Goal: Task Accomplishment & Management: Manage account settings

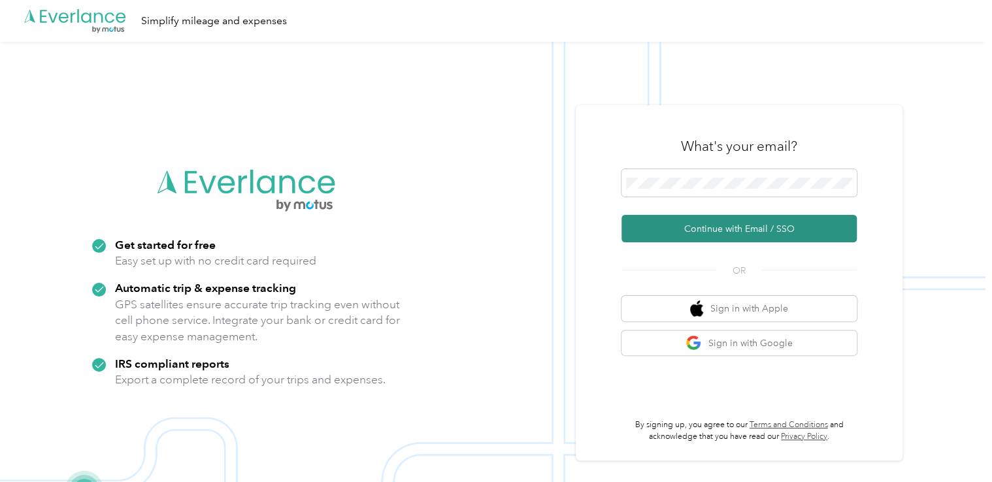
click at [700, 229] on button "Continue with Email / SSO" at bounding box center [738, 228] width 235 height 27
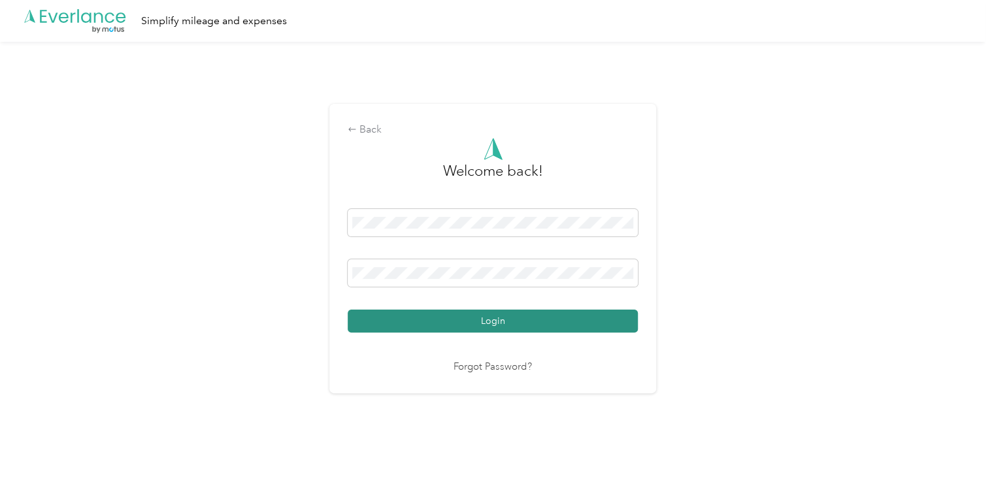
click at [546, 319] on button "Login" at bounding box center [493, 321] width 290 height 23
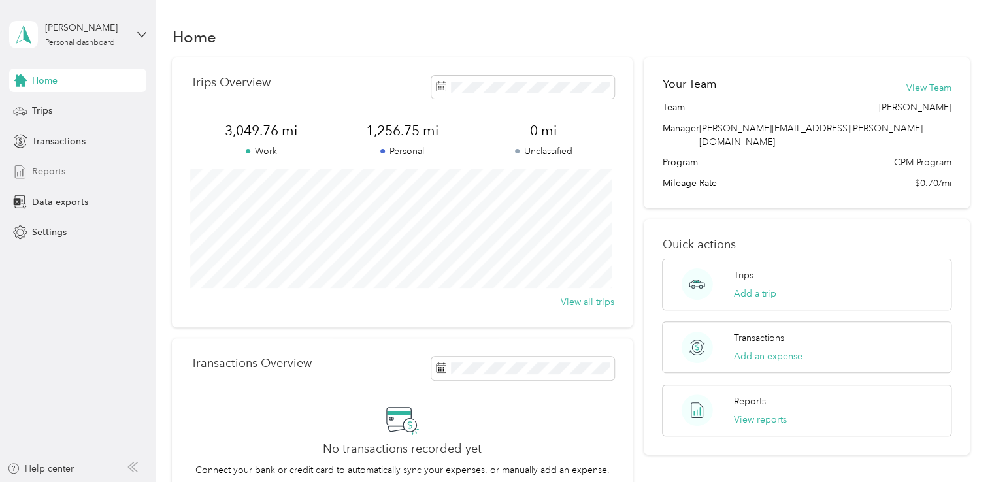
click at [55, 174] on span "Reports" at bounding box center [48, 172] width 33 height 14
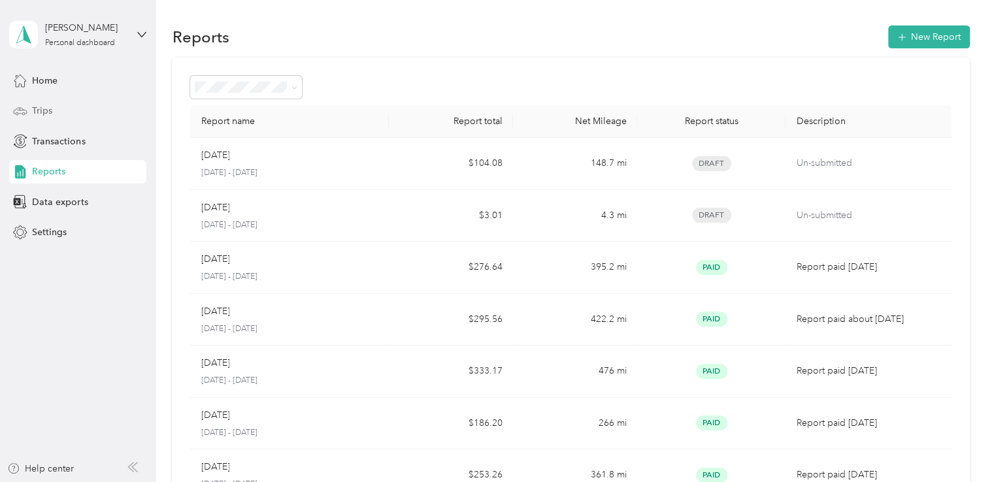
click at [43, 113] on span "Trips" at bounding box center [42, 111] width 20 height 14
